Goal: Task Accomplishment & Management: Use online tool/utility

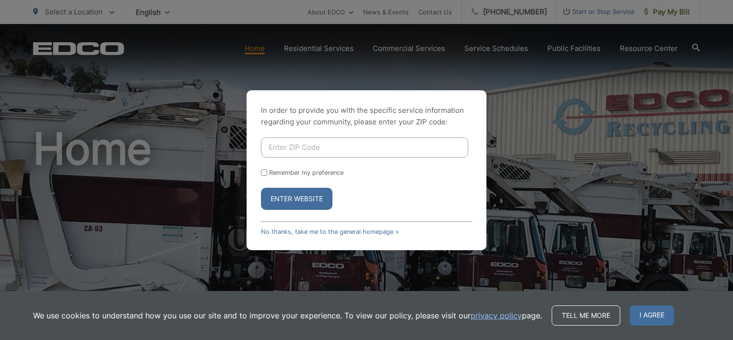
click at [285, 142] on input "Enter ZIP Code" at bounding box center [364, 147] width 207 height 20
type input "92040"
click at [265, 176] on div "Remember my preference" at bounding box center [366, 172] width 211 height 7
click at [264, 173] on input "Remember my preference" at bounding box center [264, 172] width 6 height 6
checkbox input "true"
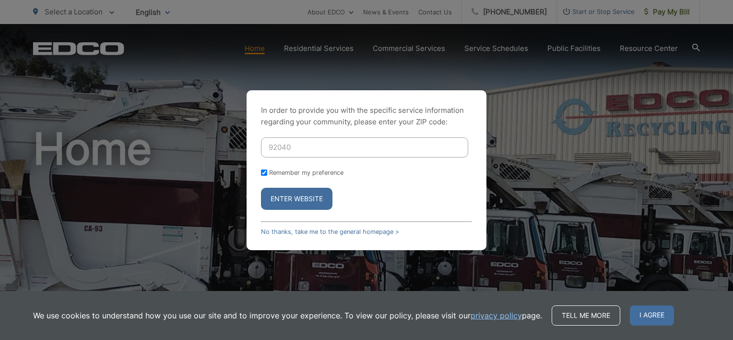
drag, startPoint x: 284, startPoint y: 199, endPoint x: 400, endPoint y: 228, distance: 119.8
click at [284, 200] on button "Enter Website" at bounding box center [297, 199] width 72 height 22
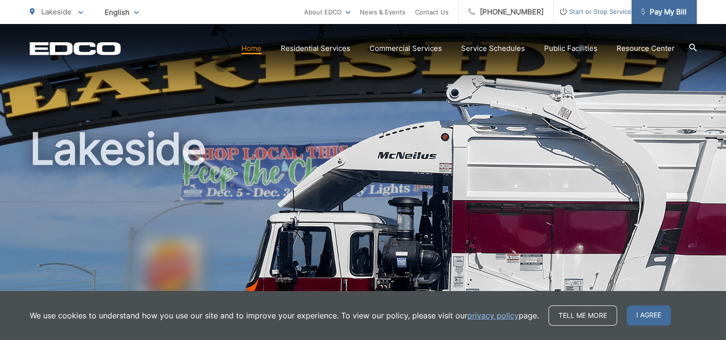
click at [663, 12] on span "Pay My Bill" at bounding box center [664, 12] width 46 height 12
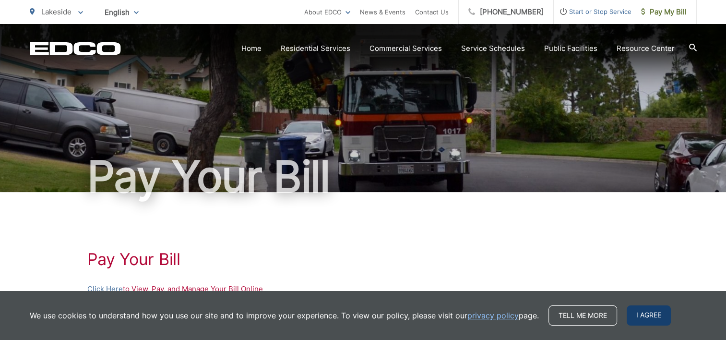
click at [643, 323] on span "I agree" at bounding box center [649, 315] width 44 height 20
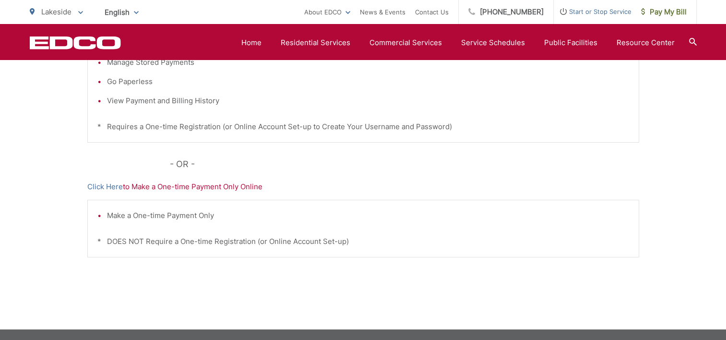
scroll to position [290, 0]
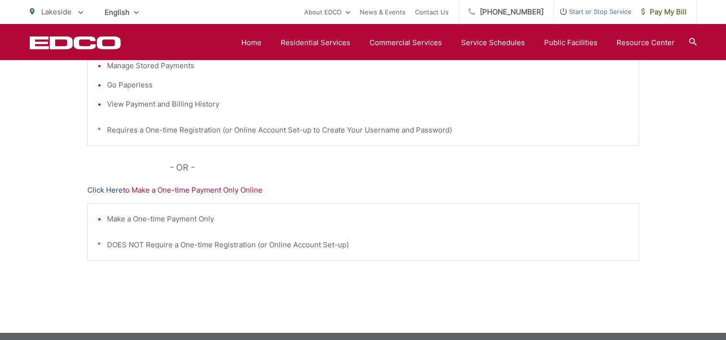
click at [103, 188] on link "Click Here" at bounding box center [105, 190] width 36 height 12
